Goal: Task Accomplishment & Management: Manage account settings

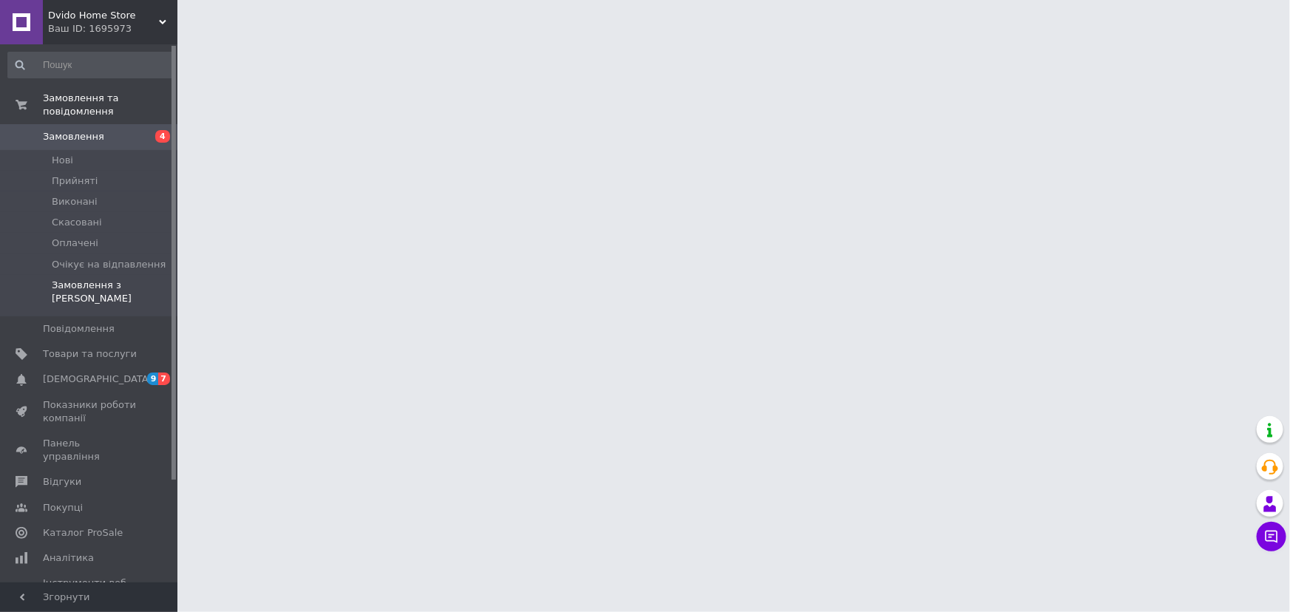
click at [95, 279] on span "Замовлення з [PERSON_NAME]" at bounding box center [112, 292] width 121 height 27
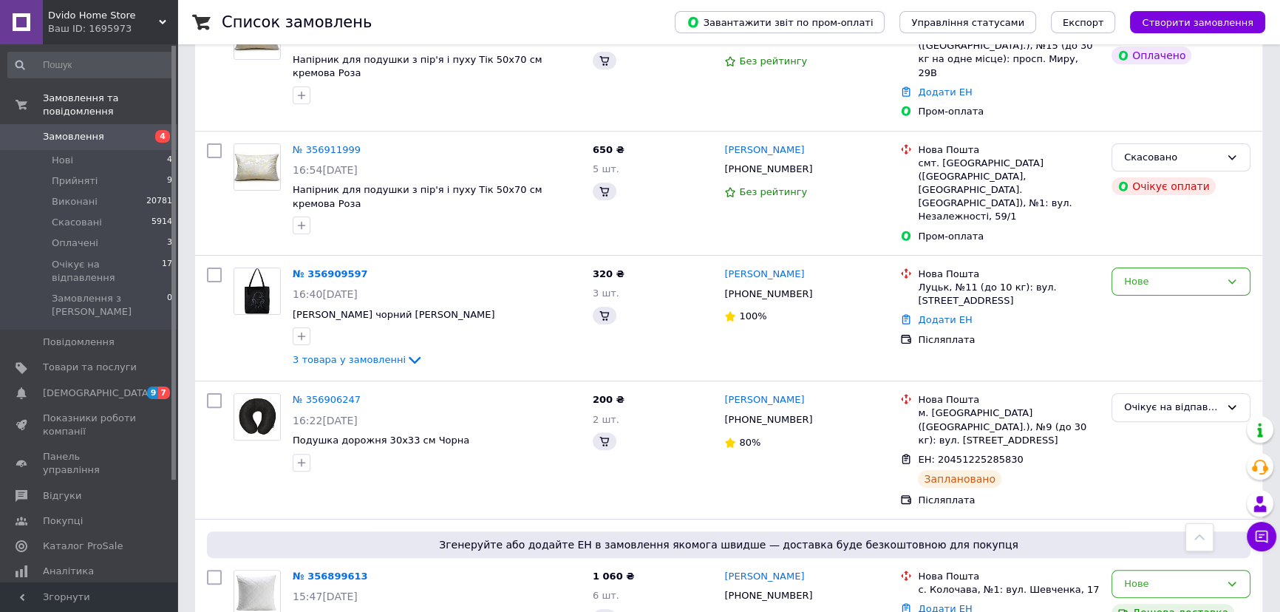
scroll to position [336, 0]
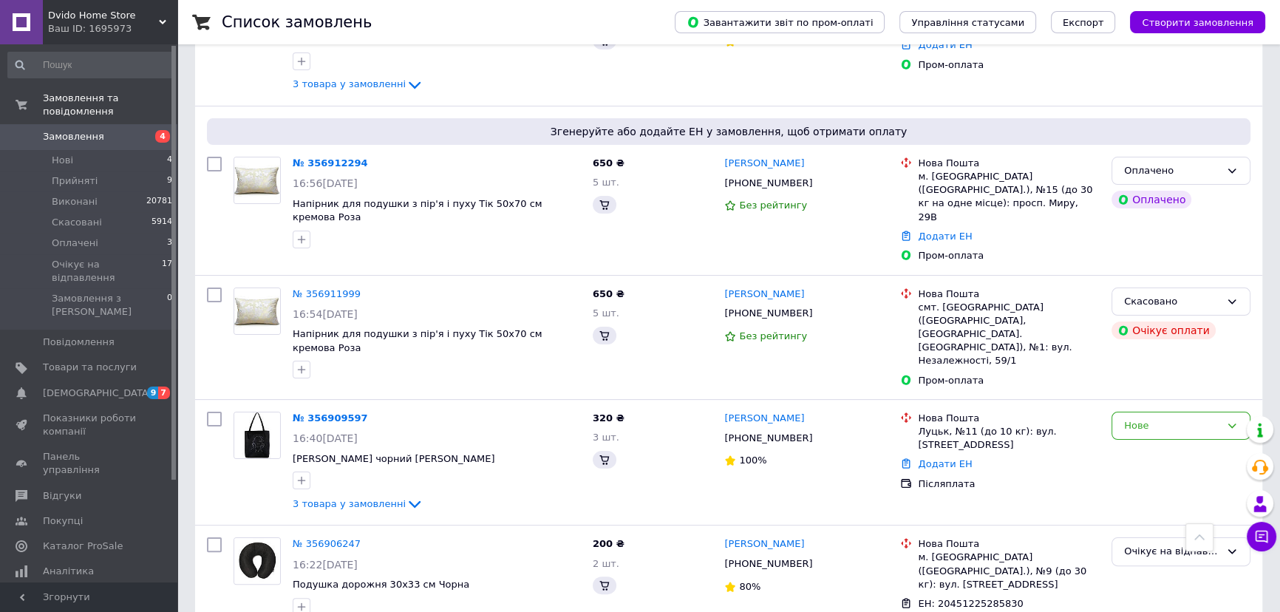
click at [89, 130] on span "Замовлення" at bounding box center [73, 136] width 61 height 13
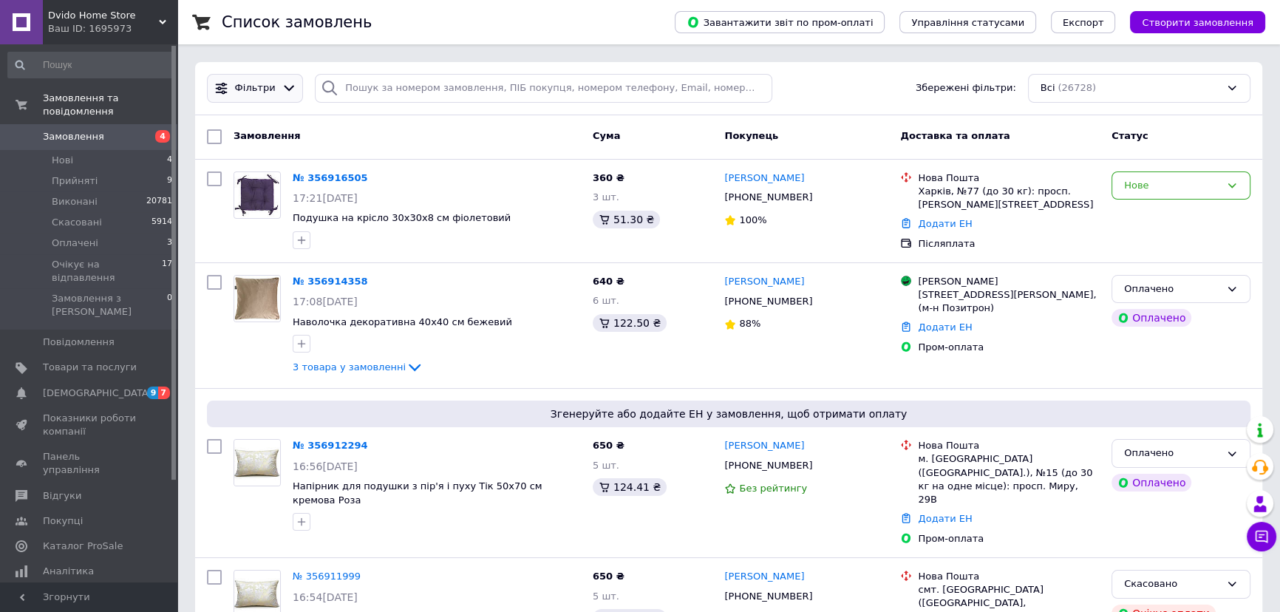
click at [257, 86] on span "Фільтри" at bounding box center [255, 88] width 41 height 14
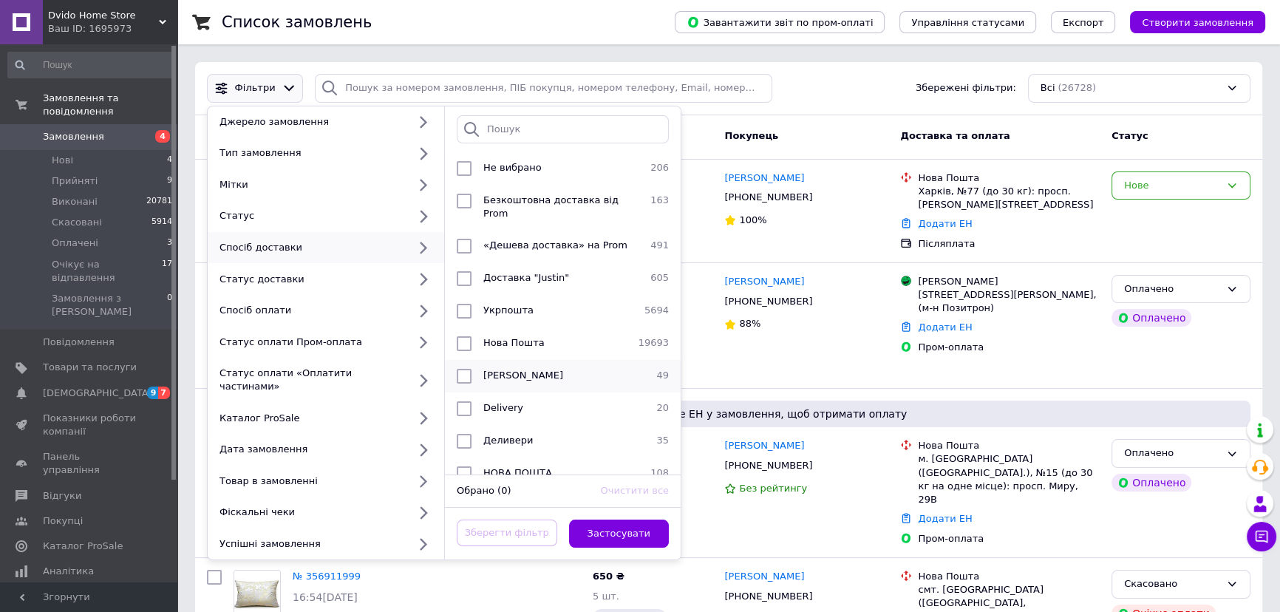
click at [462, 369] on input "checkbox" at bounding box center [464, 376] width 15 height 15
checkbox input "true"
click at [605, 520] on button "Застосувати" at bounding box center [619, 534] width 101 height 29
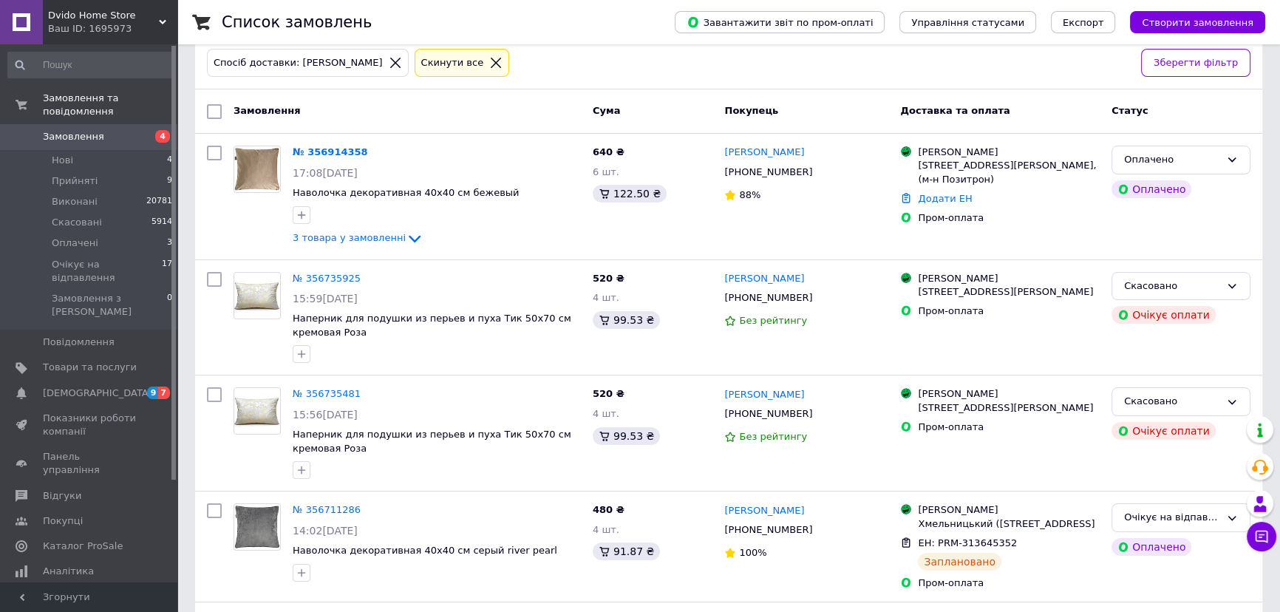
scroll to position [268, 0]
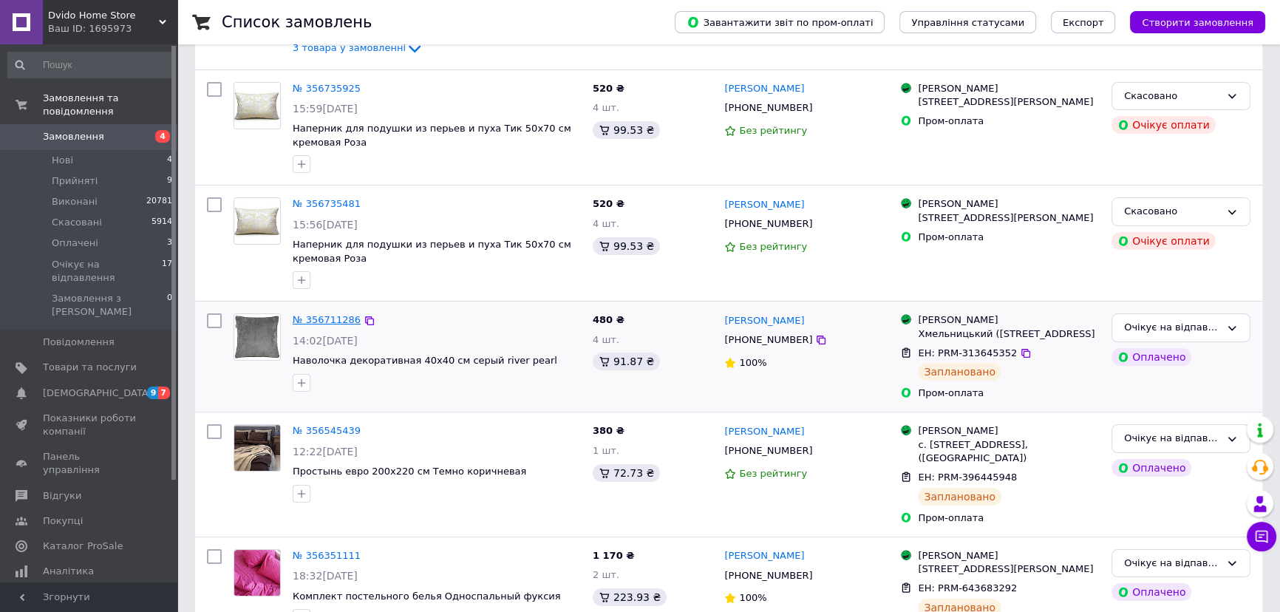
click at [347, 319] on link "№ 356711286" at bounding box center [327, 319] width 68 height 11
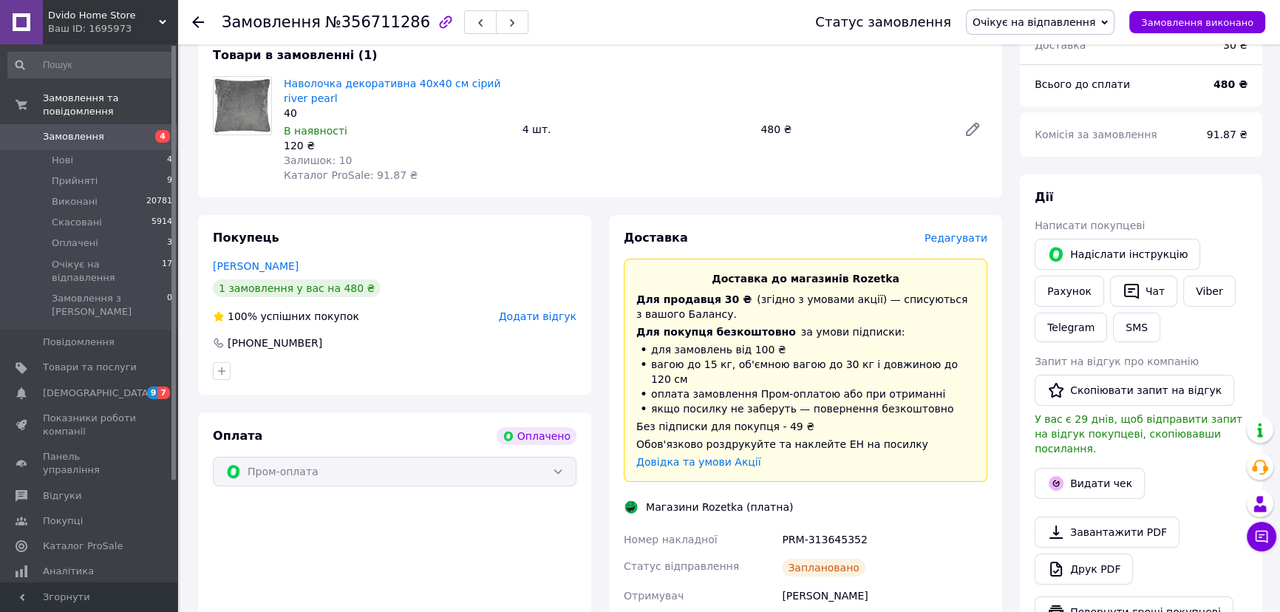
scroll to position [404, 0]
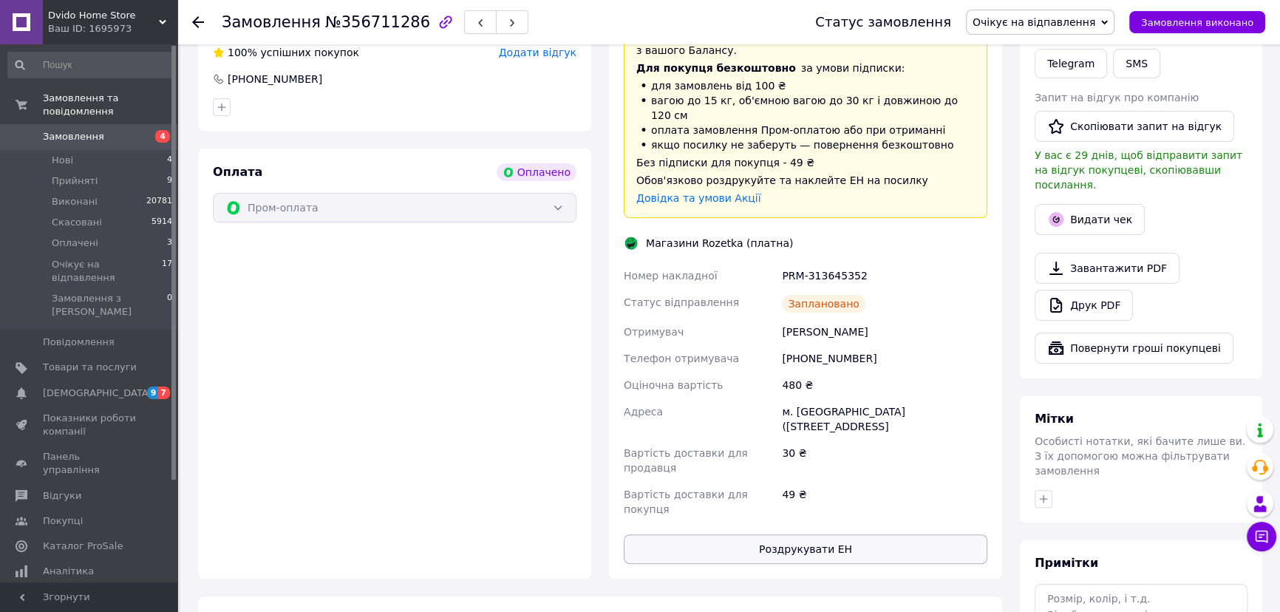
click at [812, 534] on button "Роздрукувати ЕН" at bounding box center [806, 549] width 364 height 30
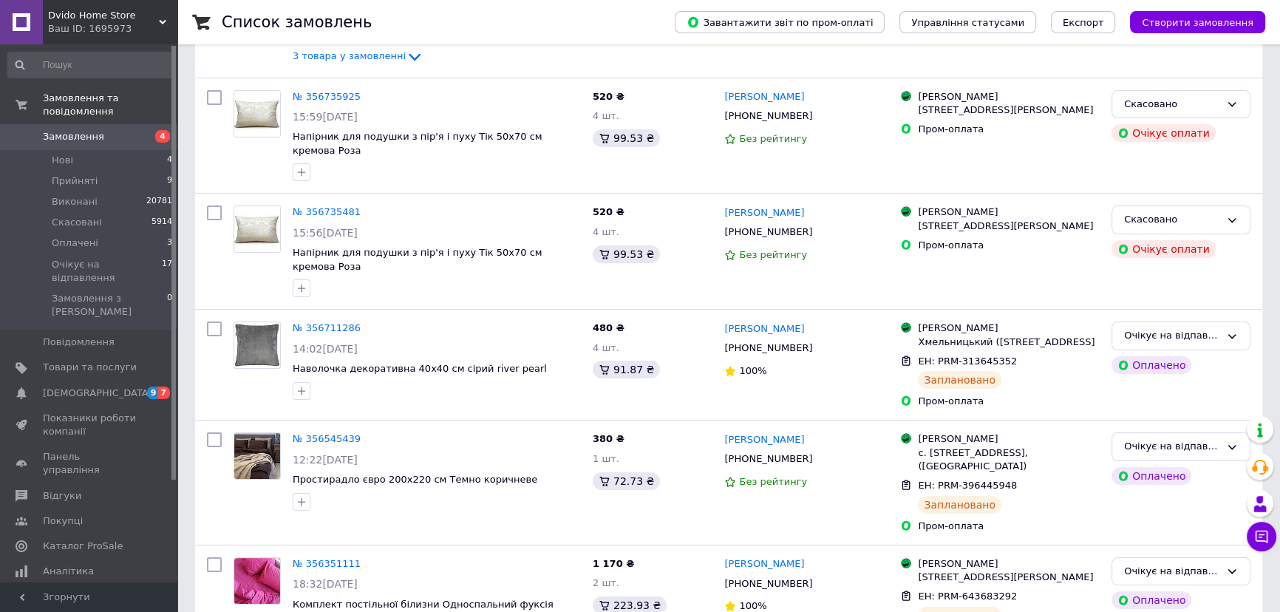
scroll to position [268, 0]
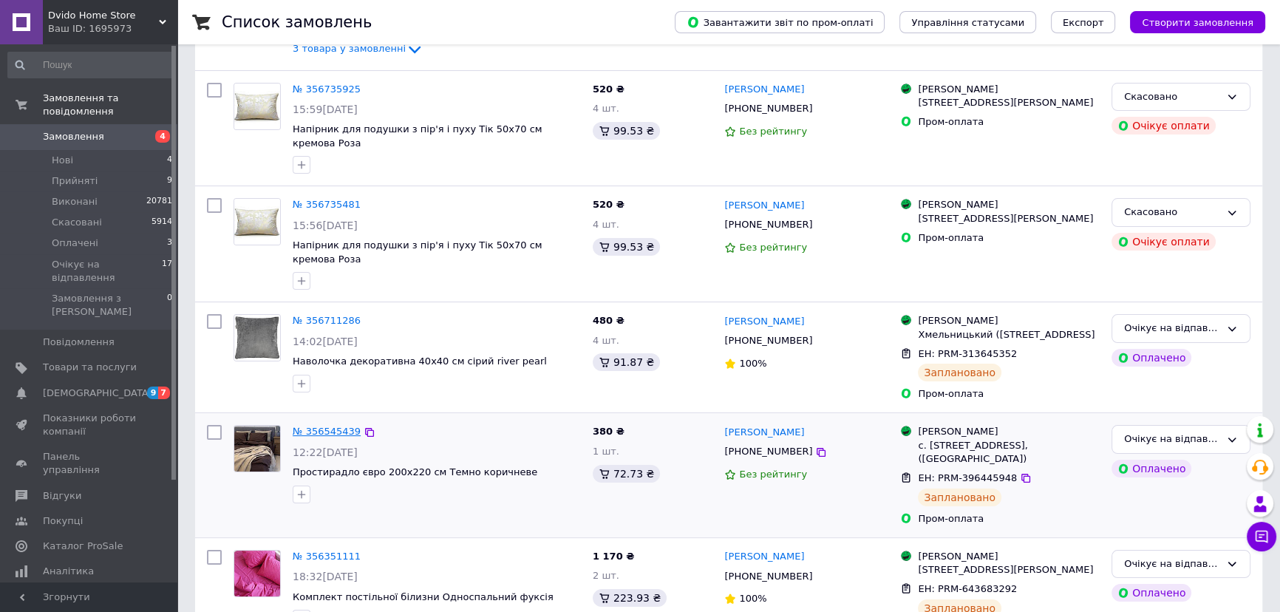
click at [303, 426] on link "№ 356545439" at bounding box center [327, 431] width 68 height 11
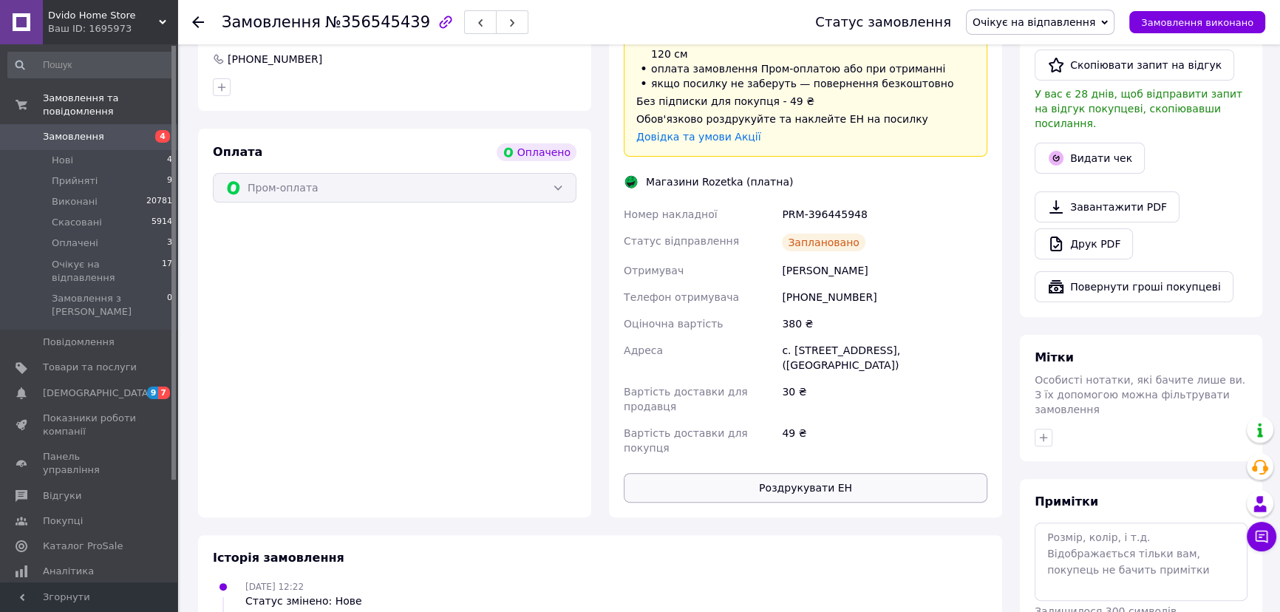
scroll to position [604, 0]
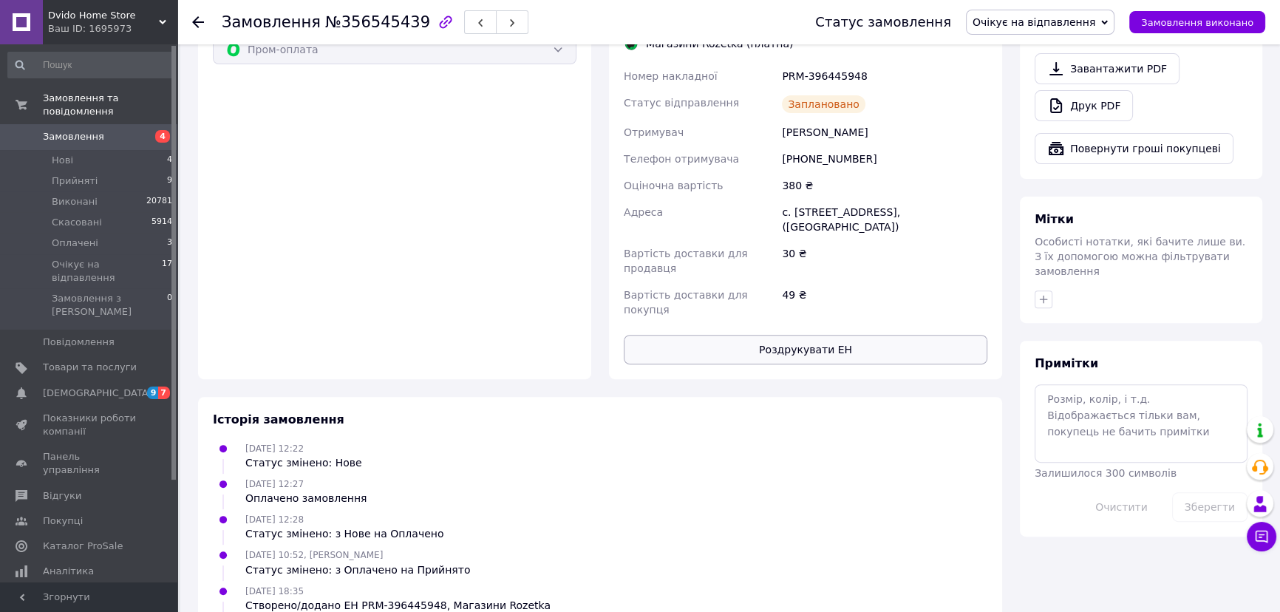
click at [813, 335] on button "Роздрукувати ЕН" at bounding box center [806, 350] width 364 height 30
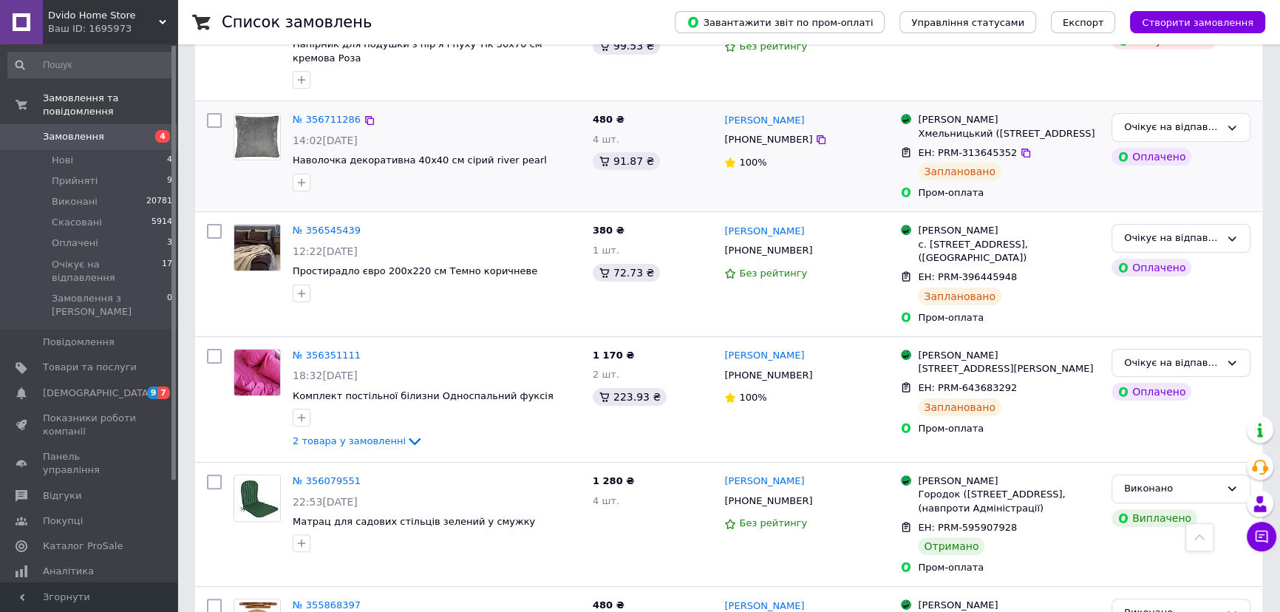
scroll to position [470, 0]
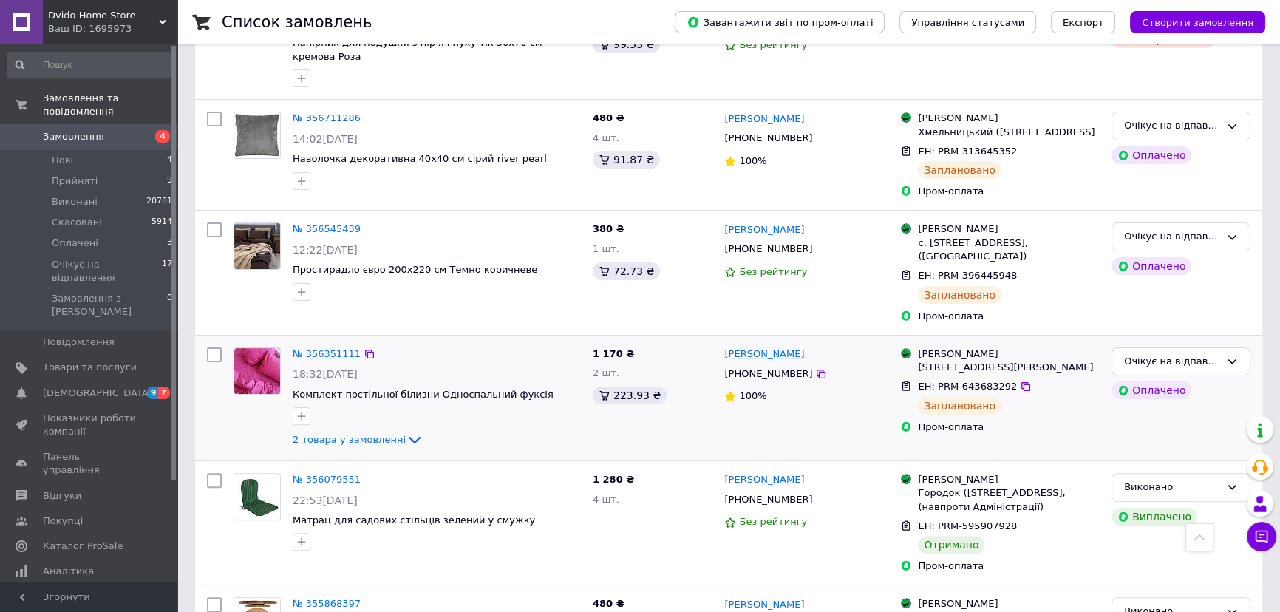
click at [762, 347] on link "[PERSON_NAME]" at bounding box center [764, 354] width 80 height 14
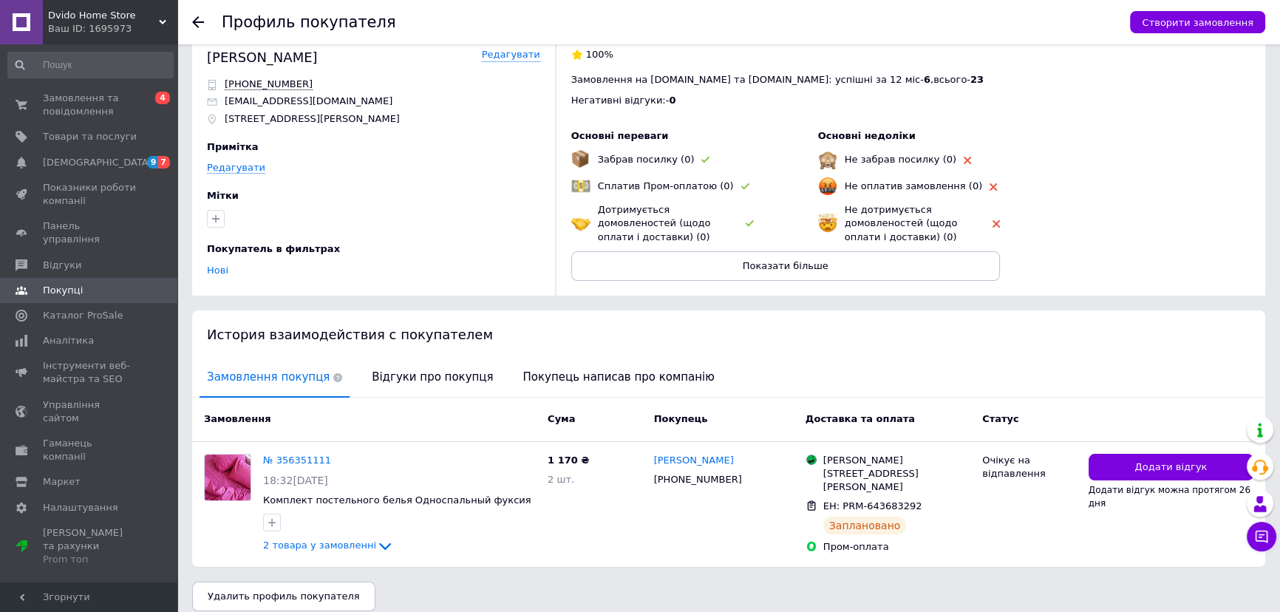
scroll to position [38, 0]
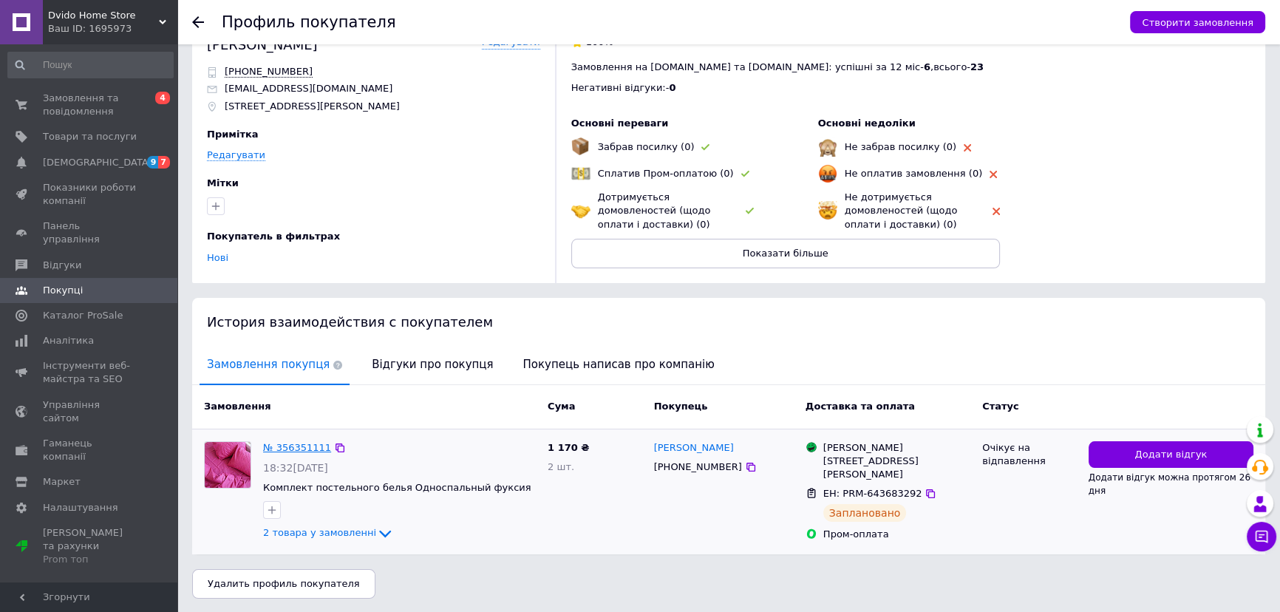
click at [285, 443] on link "№ 356351111" at bounding box center [297, 447] width 68 height 11
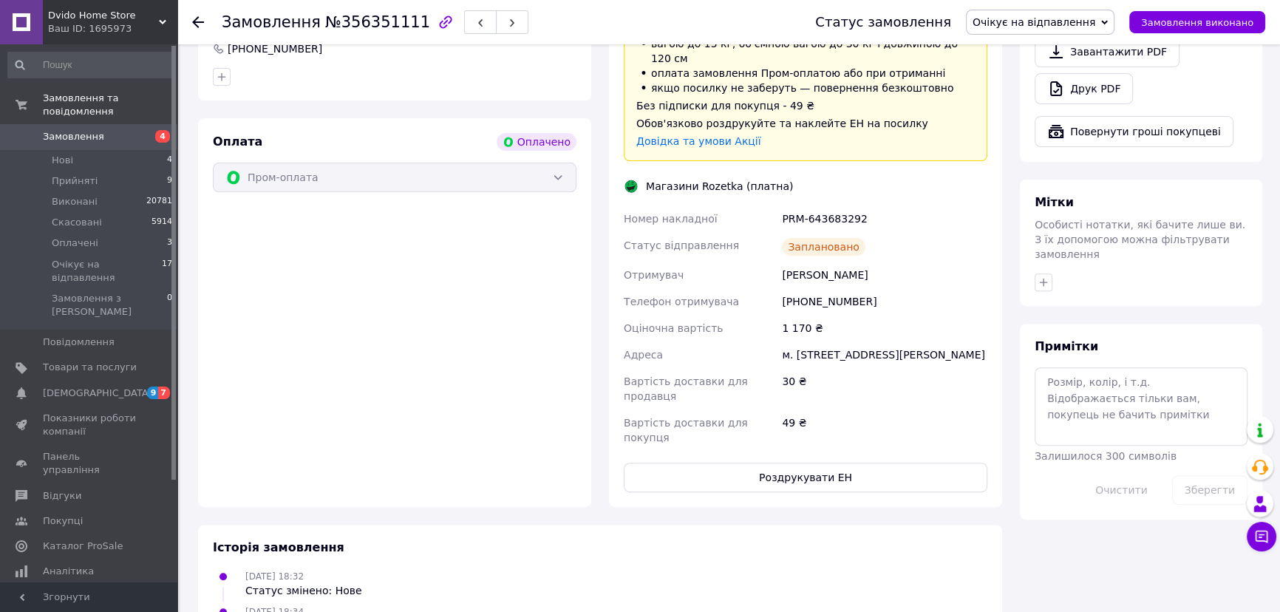
scroll to position [737, 0]
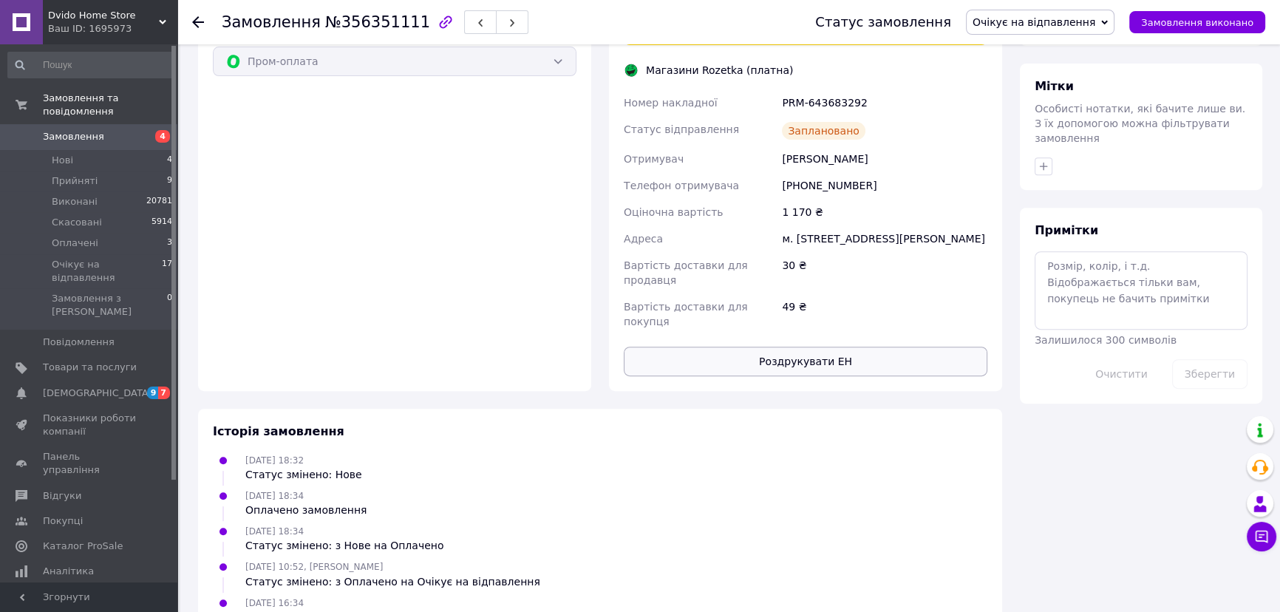
click at [808, 347] on button "Роздрукувати ЕН" at bounding box center [806, 362] width 364 height 30
